Goal: Navigation & Orientation: Understand site structure

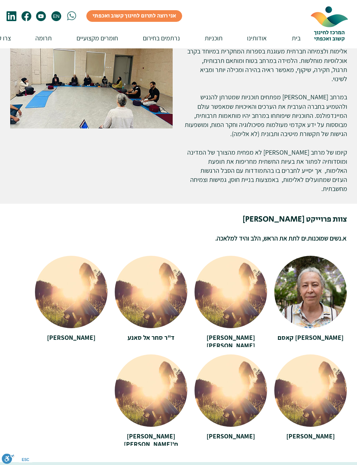
scroll to position [657, 0]
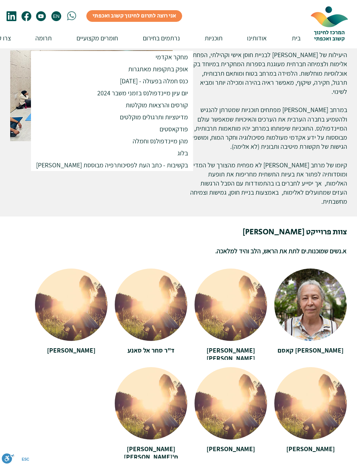
click at [106, 39] on p "חומרים מקצועיים" at bounding box center [97, 38] width 49 height 21
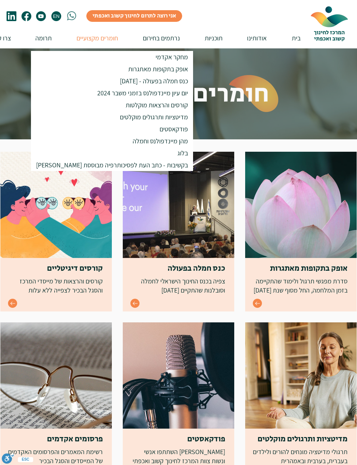
click at [319, 82] on h1 "חומרים מקצועיים" at bounding box center [178, 94] width 357 height 36
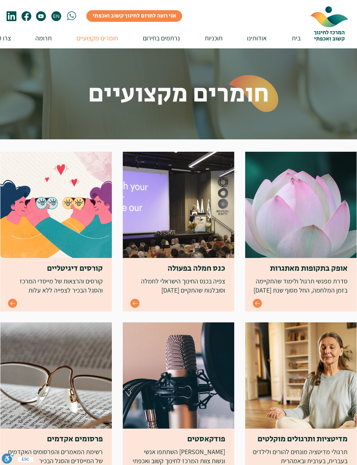
click at [299, 40] on p "בית" at bounding box center [296, 38] width 16 height 21
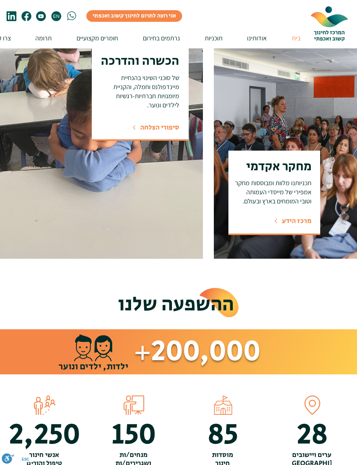
scroll to position [506, 0]
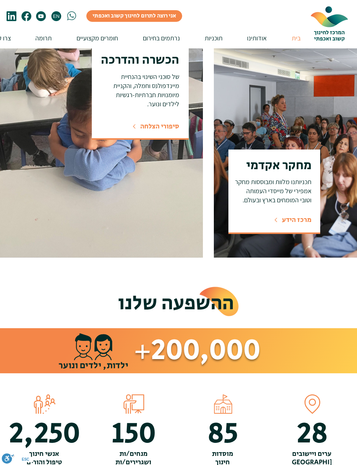
click at [299, 194] on span "תכניותנו מלוות ומבוססות מחקר אמפירי של מייסדי העמותה וטובי המומחים בארץ ובעולם." at bounding box center [273, 191] width 76 height 27
click at [301, 219] on span "מרכז הידע" at bounding box center [296, 220] width 29 height 10
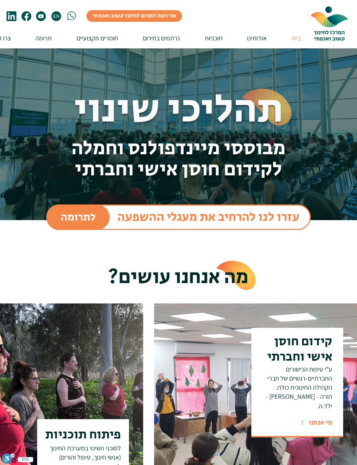
scroll to position [506, 0]
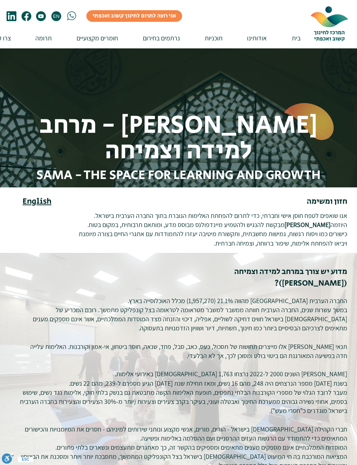
scroll to position [657, 0]
